Goal: Task Accomplishment & Management: Use online tool/utility

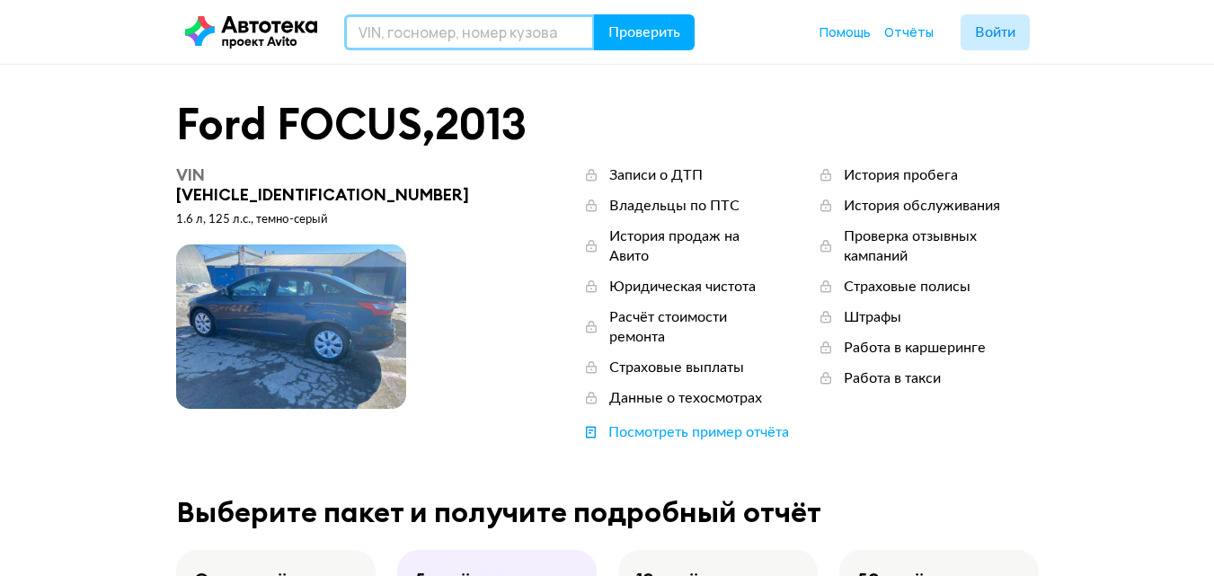
click at [383, 33] on input "text" at bounding box center [469, 32] width 251 height 36
paste input "[US_VEHICLE_IDENTIFICATION_NUMBER]"
type input "[US_VEHICLE_IDENTIFICATION_NUMBER]"
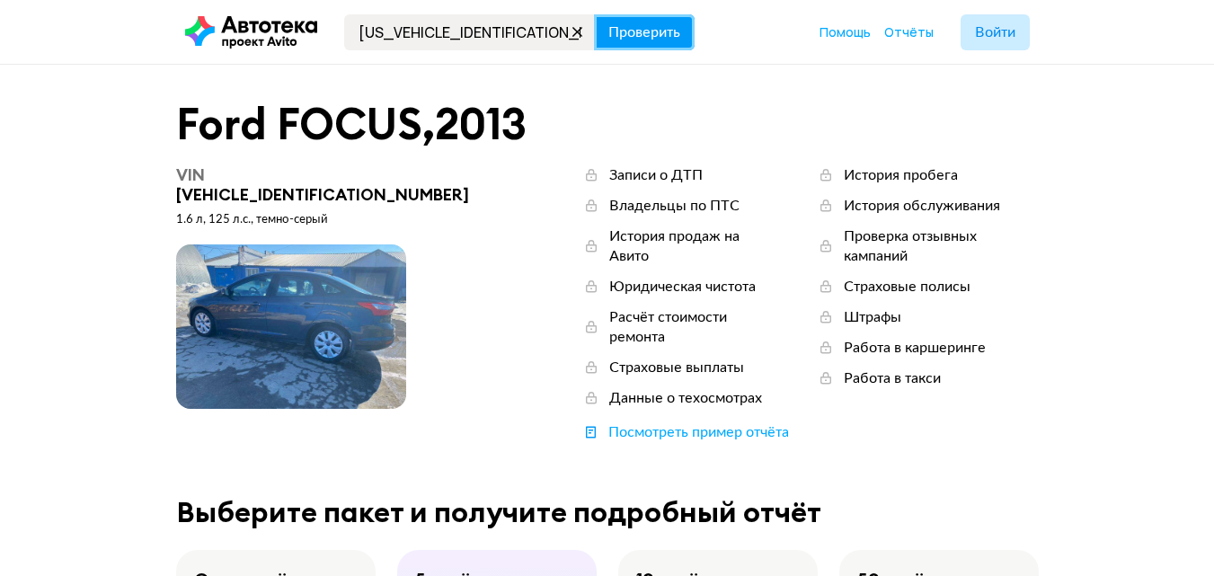
click at [639, 37] on span "Проверить" at bounding box center [644, 32] width 72 height 14
